Goal: Transaction & Acquisition: Subscribe to service/newsletter

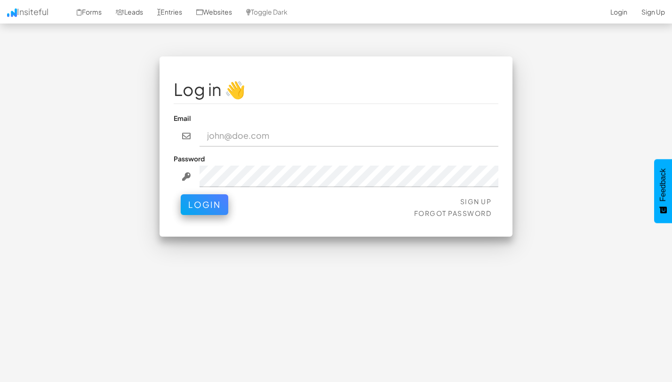
type input "[EMAIL_ADDRESS][DOMAIN_NAME]"
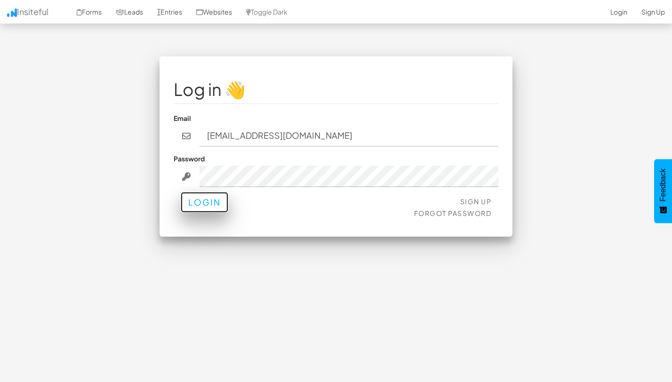
click at [221, 203] on button "Login" at bounding box center [205, 202] width 48 height 21
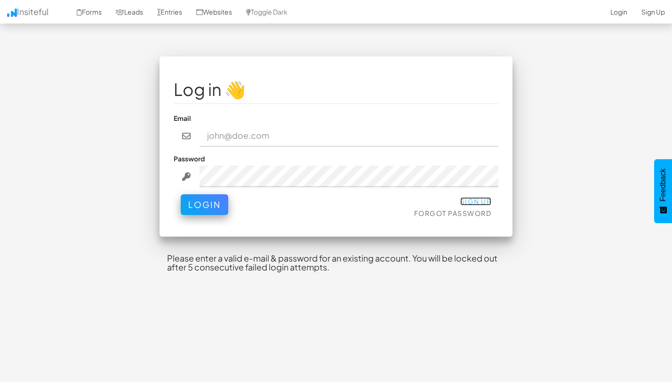
click at [469, 199] on link "Sign Up" at bounding box center [476, 201] width 32 height 8
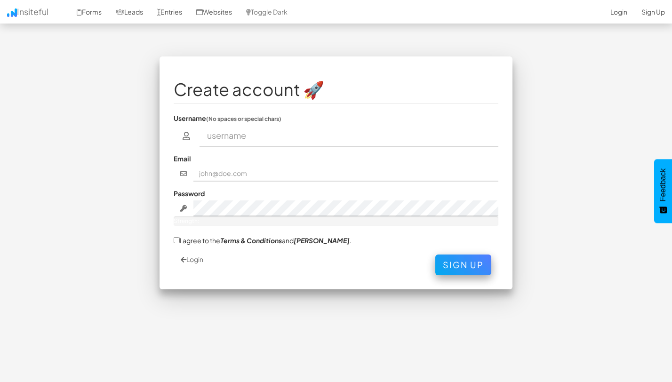
click at [251, 135] on input "text" at bounding box center [348, 136] width 299 height 22
type input "Suporte Rush Co"
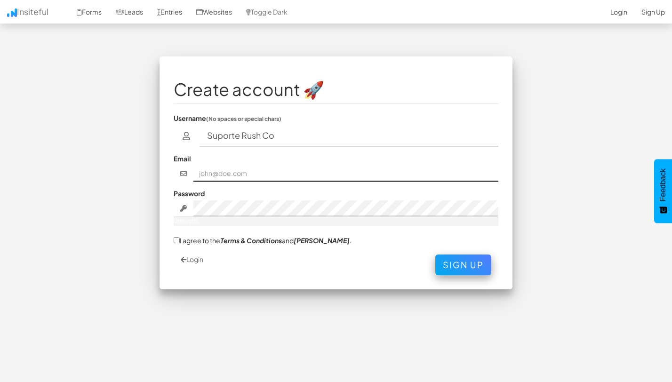
click at [247, 175] on input "text" at bounding box center [345, 174] width 305 height 16
paste input "79RF2b5nLFa*7uG*rco"
type input "79RF2b5nLFa*7uG*rco"
type input "[EMAIL_ADDRESS][DOMAIN_NAME]"
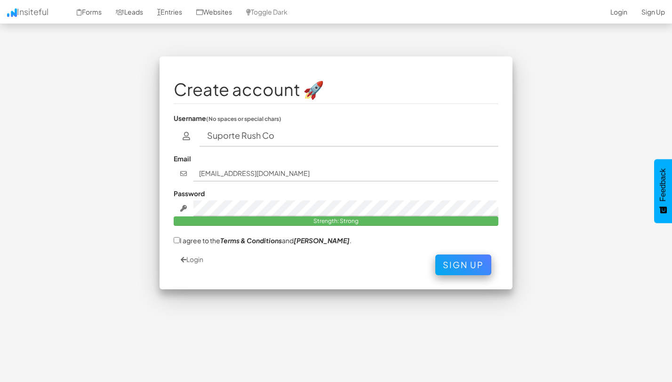
click at [334, 331] on div "Create account 🚀 Username (No spaces or special chars) Suporte Rush Co Email su…" at bounding box center [336, 218] width 550 height 325
click at [231, 239] on em "Terms & Conditions" at bounding box center [251, 240] width 62 height 8
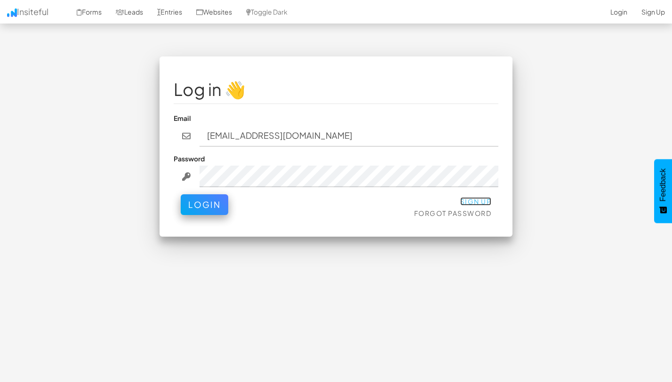
click at [479, 200] on link "Sign Up" at bounding box center [476, 201] width 32 height 8
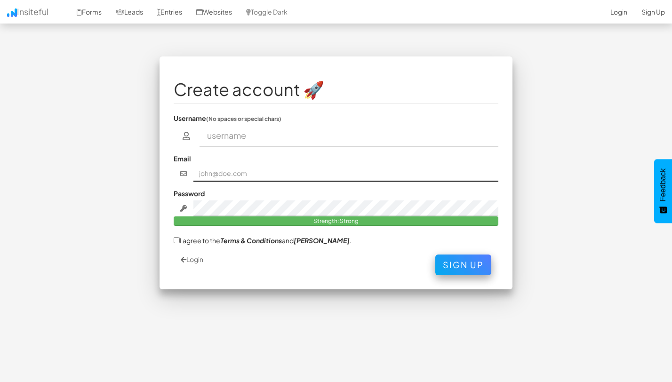
click at [233, 175] on input "text" at bounding box center [345, 174] width 305 height 16
type input "suporte@rushco.com.br"
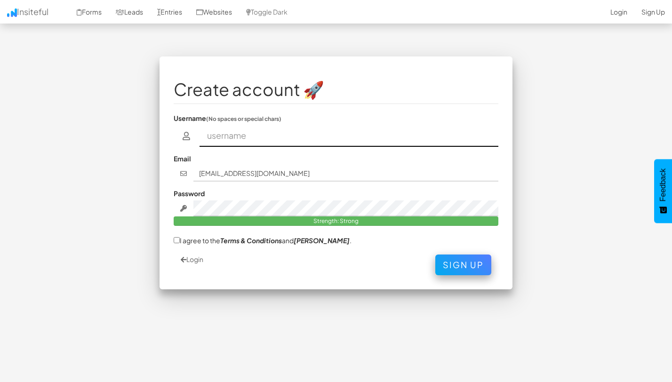
click at [237, 144] on input "text" at bounding box center [348, 136] width 299 height 22
type input "Suporte Rush Co"
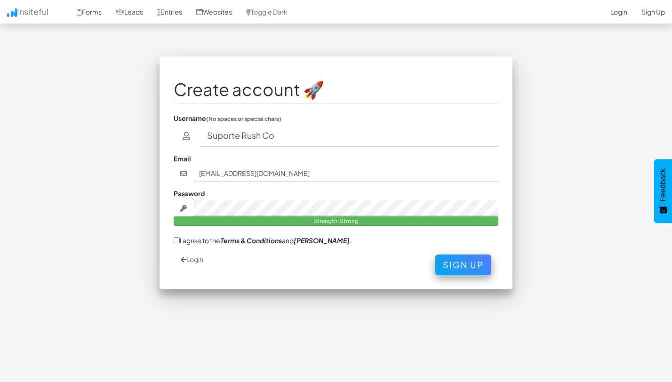
click at [352, 336] on div "Create account 🚀 Username (No spaces or special chars) Suporte Rush Co Email su…" at bounding box center [336, 218] width 550 height 325
click at [176, 240] on input "I agree to the Terms & Conditions and EULA ." at bounding box center [177, 240] width 6 height 6
checkbox input "true"
click at [455, 270] on button "Sign Up" at bounding box center [463, 262] width 56 height 21
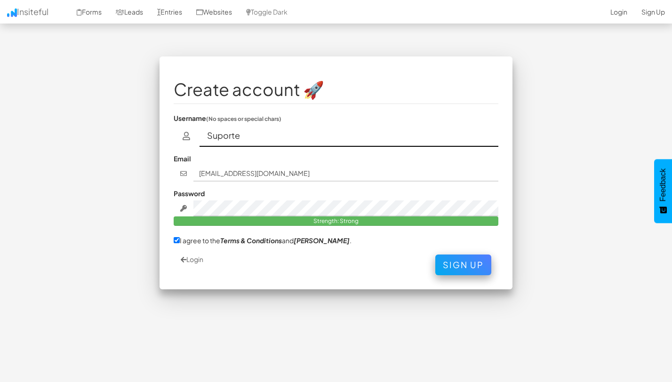
click at [245, 138] on input "Suporte" at bounding box center [348, 136] width 299 height 22
type input "Rush"
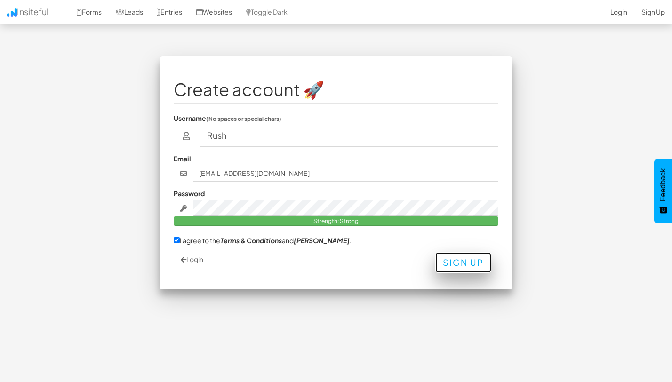
click at [458, 269] on button "Sign Up" at bounding box center [463, 262] width 56 height 21
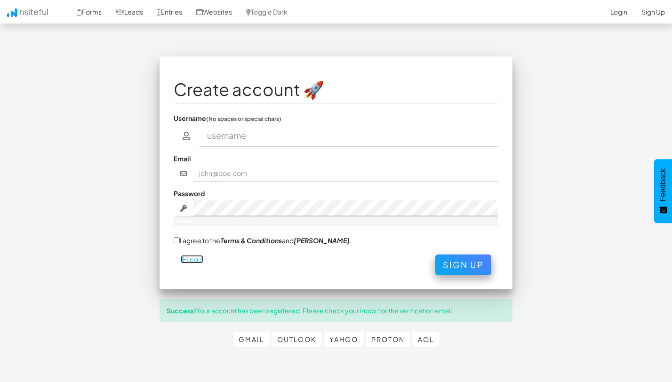
click at [197, 259] on link "Login" at bounding box center [192, 259] width 23 height 8
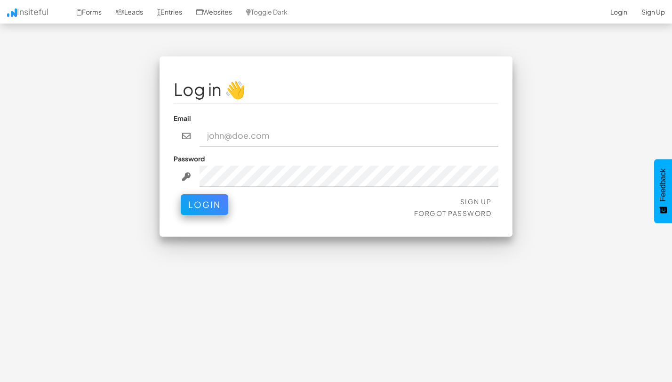
click at [248, 137] on input "email" at bounding box center [348, 136] width 299 height 22
click at [215, 211] on button "Login" at bounding box center [205, 202] width 48 height 21
click at [211, 202] on button "Login" at bounding box center [205, 202] width 48 height 21
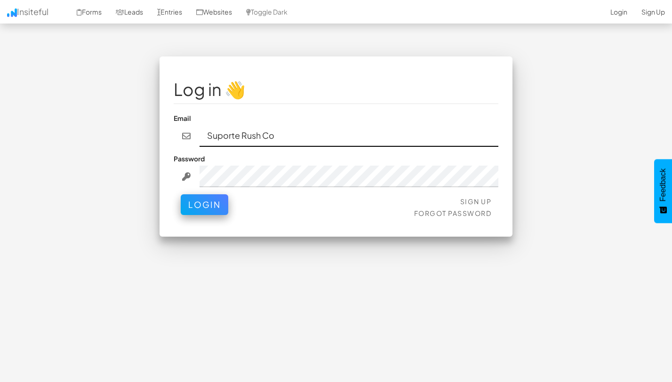
click at [240, 134] on input "Suporte Rush Co" at bounding box center [348, 136] width 299 height 22
click at [181, 194] on button "Login" at bounding box center [205, 204] width 48 height 21
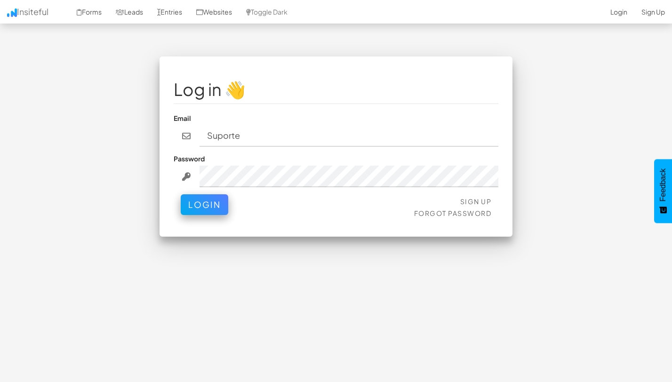
click at [219, 215] on div "Sign Up Forgot Password Login" at bounding box center [336, 208] width 325 height 28
click at [201, 199] on button "Login" at bounding box center [205, 202] width 48 height 21
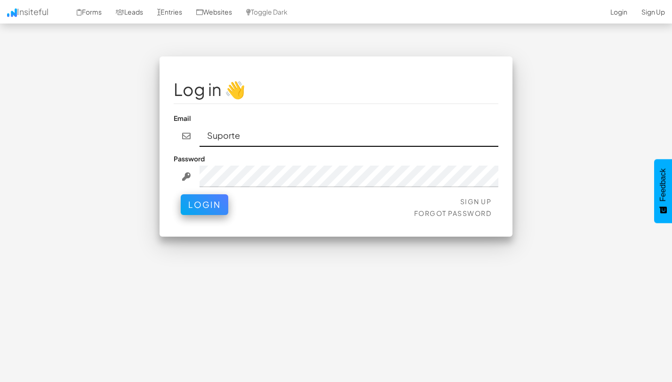
click at [223, 136] on input "Suporte" at bounding box center [348, 136] width 299 height 22
type input "suporte@rushco.com.br"
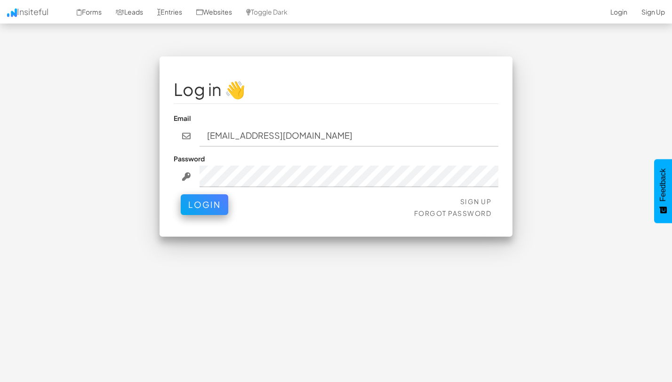
click at [203, 221] on div "Sign Up Forgot Password Login" at bounding box center [336, 208] width 325 height 28
click at [202, 209] on button "Login" at bounding box center [205, 202] width 48 height 21
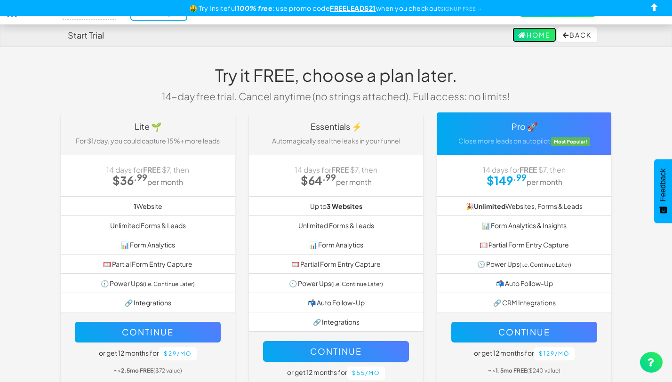
click at [521, 33] on link "Home" at bounding box center [534, 34] width 44 height 15
click at [568, 34] on button "Back" at bounding box center [577, 34] width 40 height 15
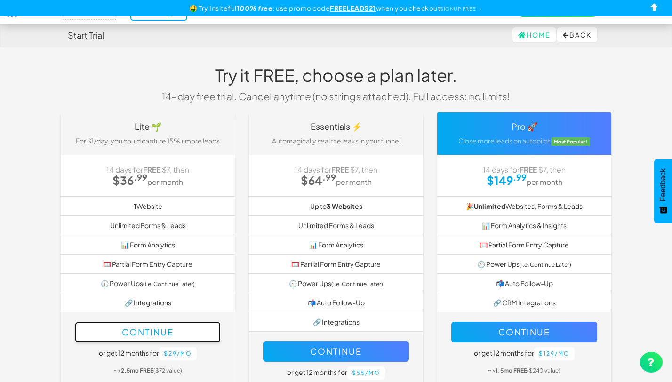
click at [198, 325] on button "Continue" at bounding box center [148, 332] width 146 height 21
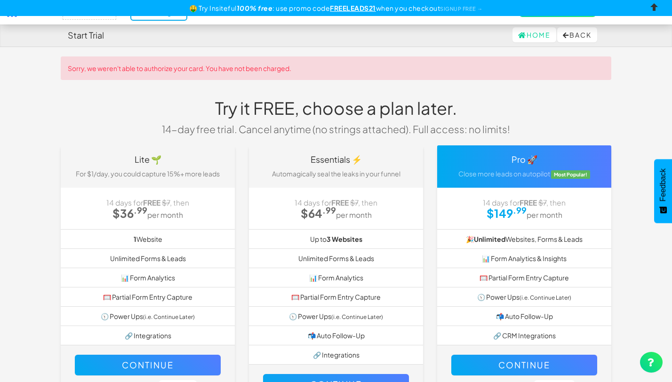
click at [658, 8] on input "checkbox" at bounding box center [654, 9] width 14 height 14
checkbox input "true"
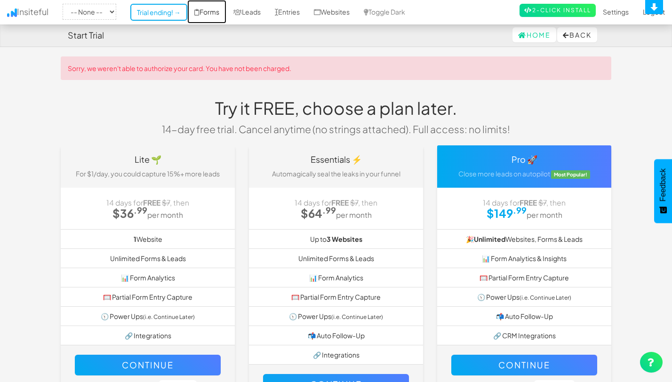
click at [210, 13] on link "Forms" at bounding box center [206, 12] width 39 height 24
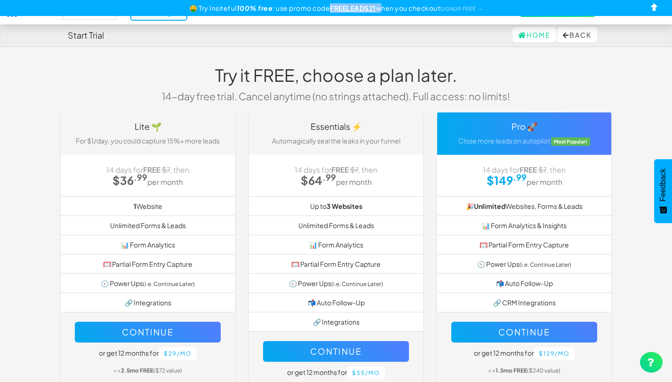
drag, startPoint x: 376, startPoint y: 8, endPoint x: 329, endPoint y: 9, distance: 47.5
click at [329, 9] on div "🤑 Try Insiteful 100% free : use promo code FREELEADS21 when you checkout SIGNUP…" at bounding box center [336, 8] width 672 height 16
copy div "FREELEADS21"
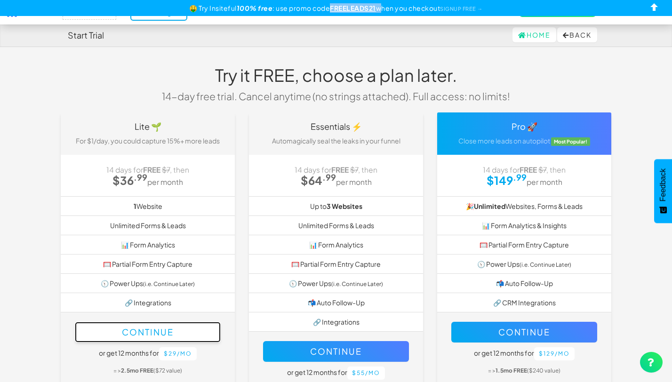
click at [198, 337] on button "Continue" at bounding box center [148, 332] width 146 height 21
